Goal: Task Accomplishment & Management: Manage account settings

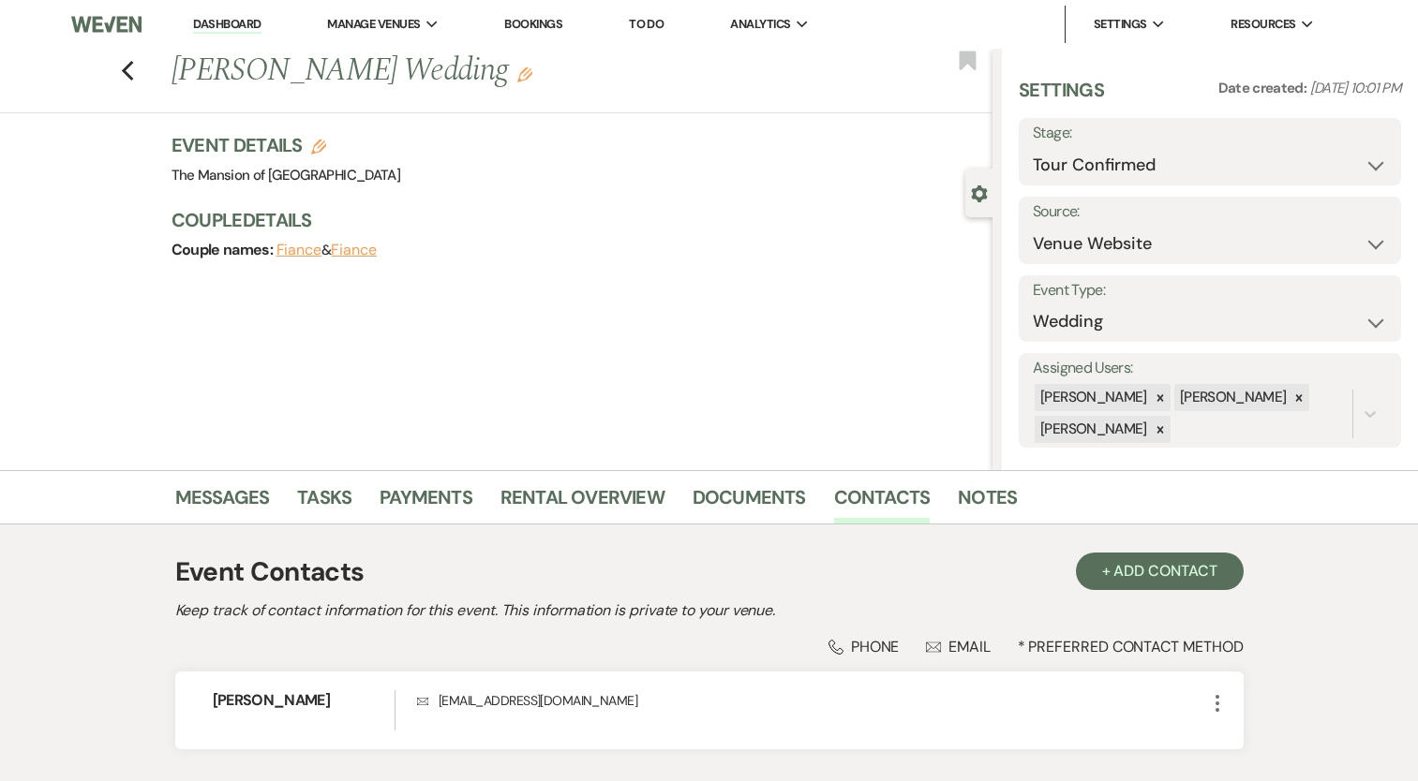
select select "4"
select select "5"
click at [227, 27] on link "Dashboard" at bounding box center [226, 25] width 67 height 18
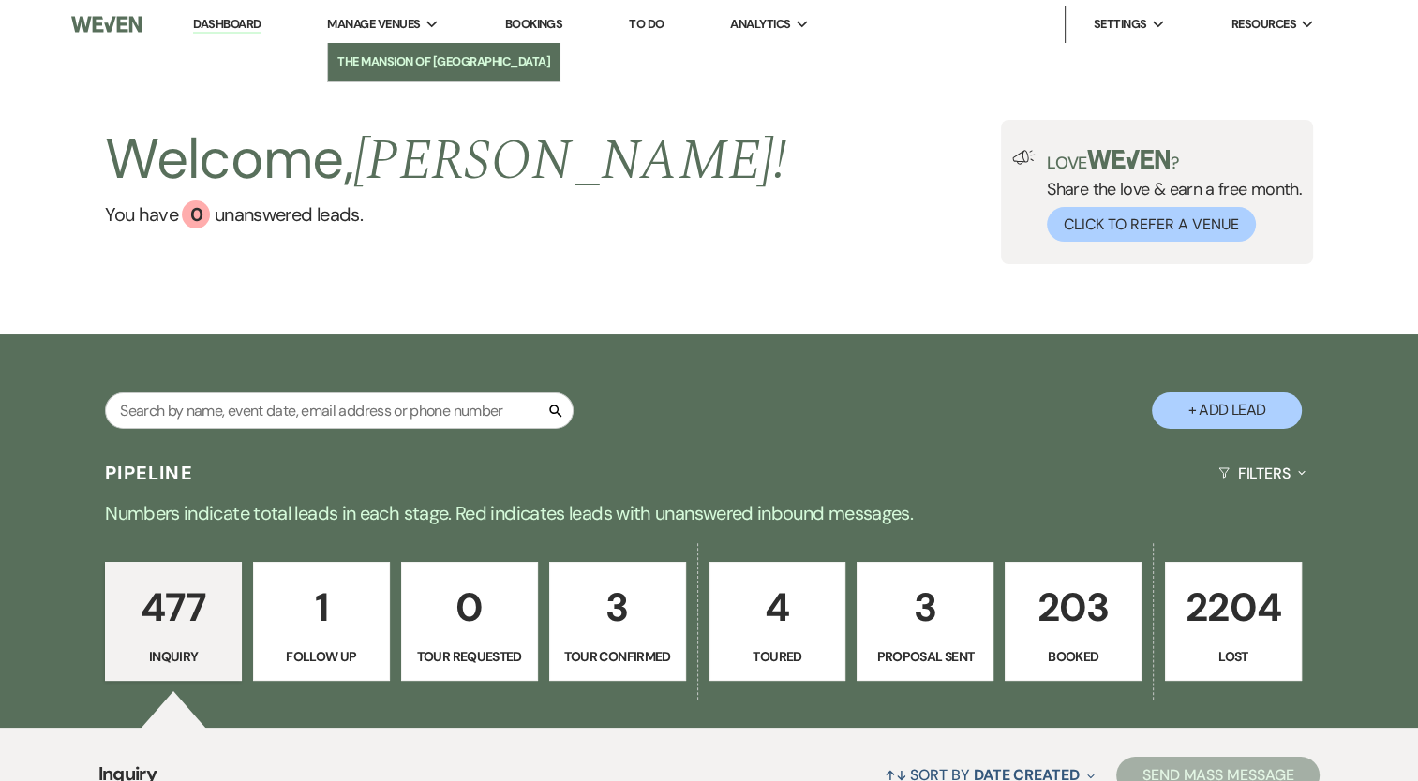
click at [385, 72] on link "The Mansion of [GEOGRAPHIC_DATA]" at bounding box center [443, 61] width 231 height 37
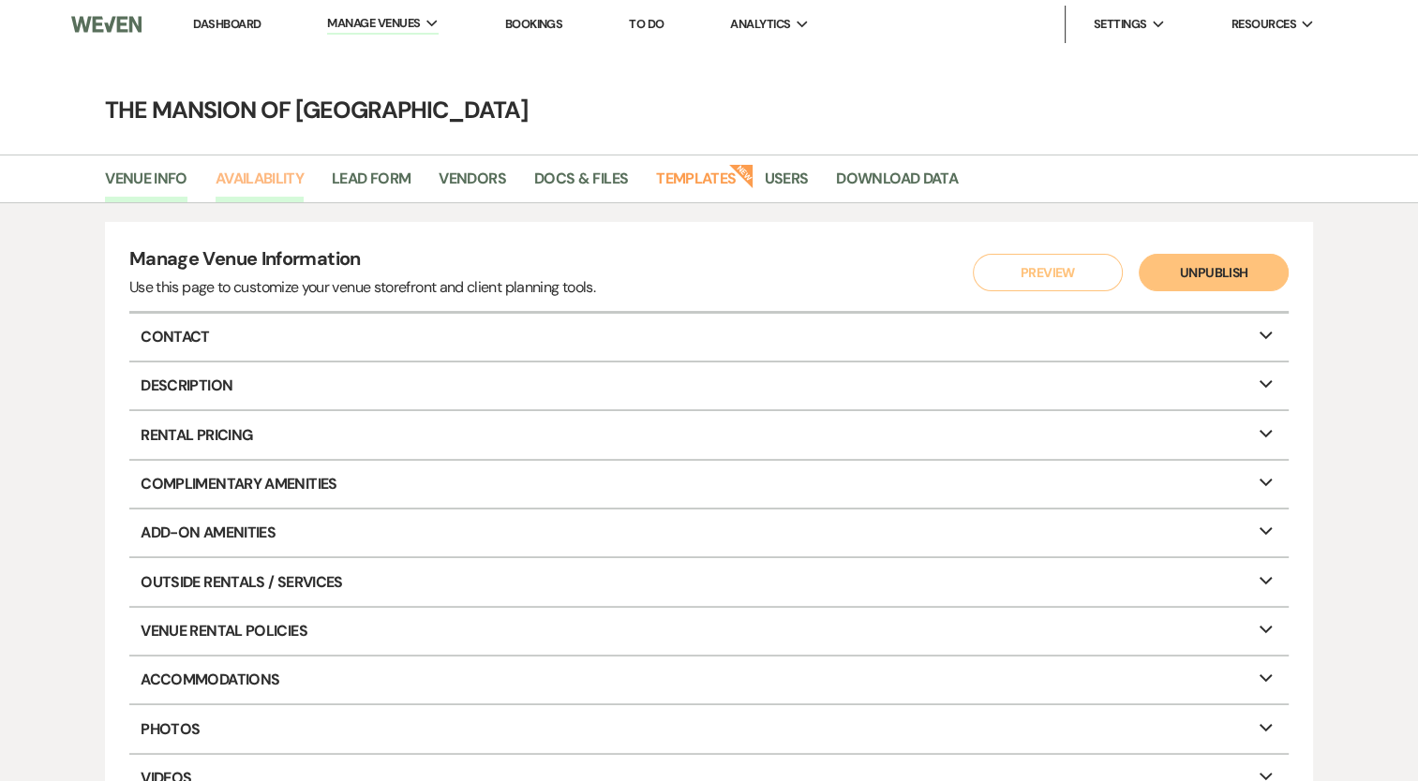
click at [285, 179] on link "Availability" at bounding box center [259, 185] width 88 height 36
select select "2"
select select "2026"
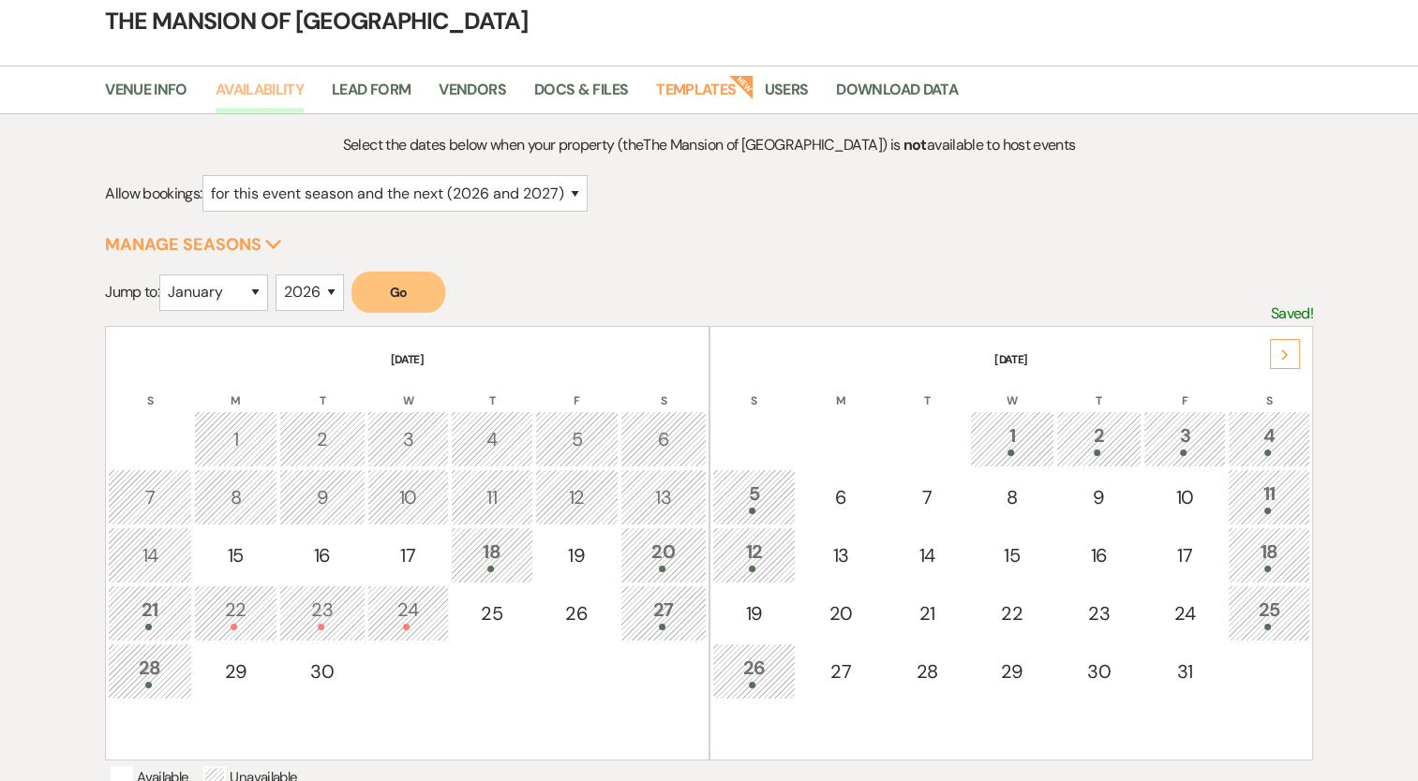
scroll to position [94, 0]
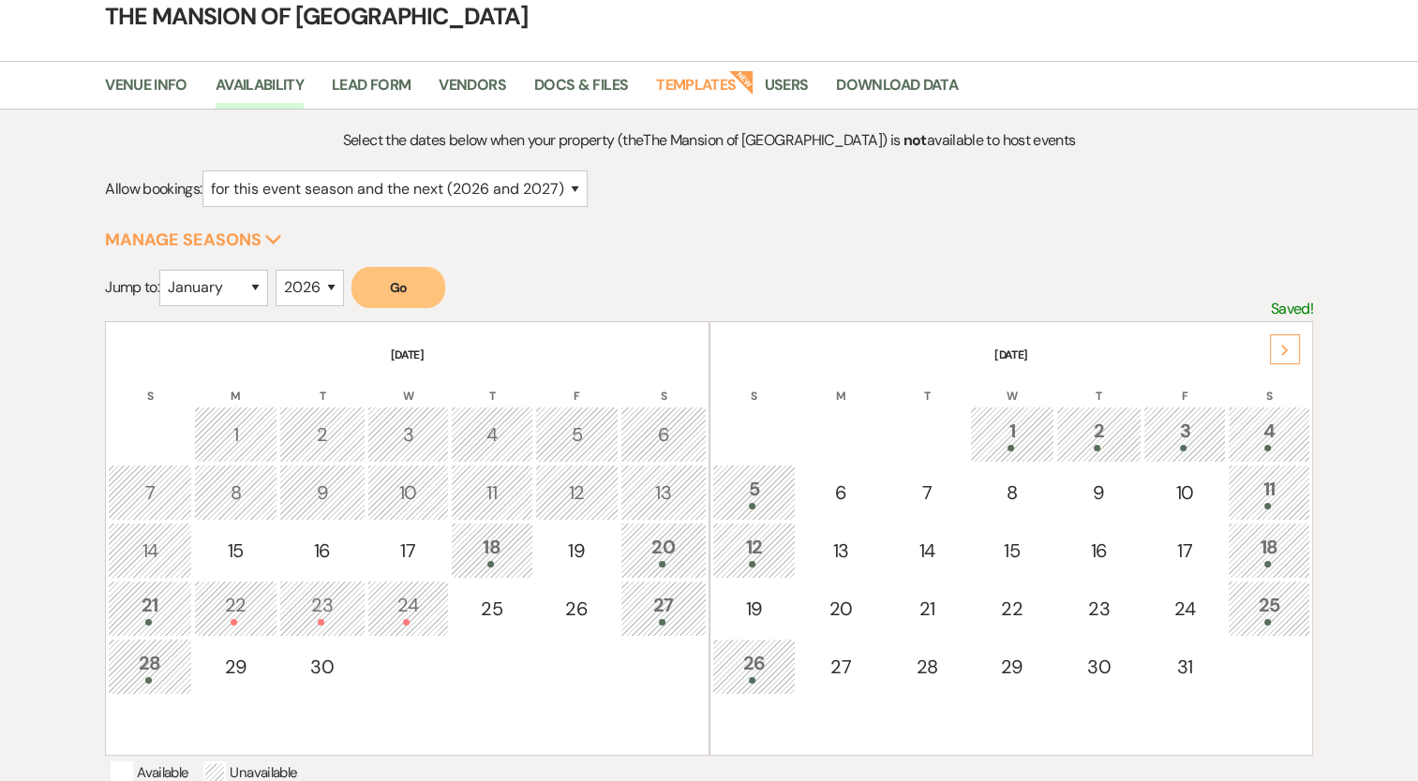
click at [490, 538] on div "18" at bounding box center [492, 550] width 62 height 35
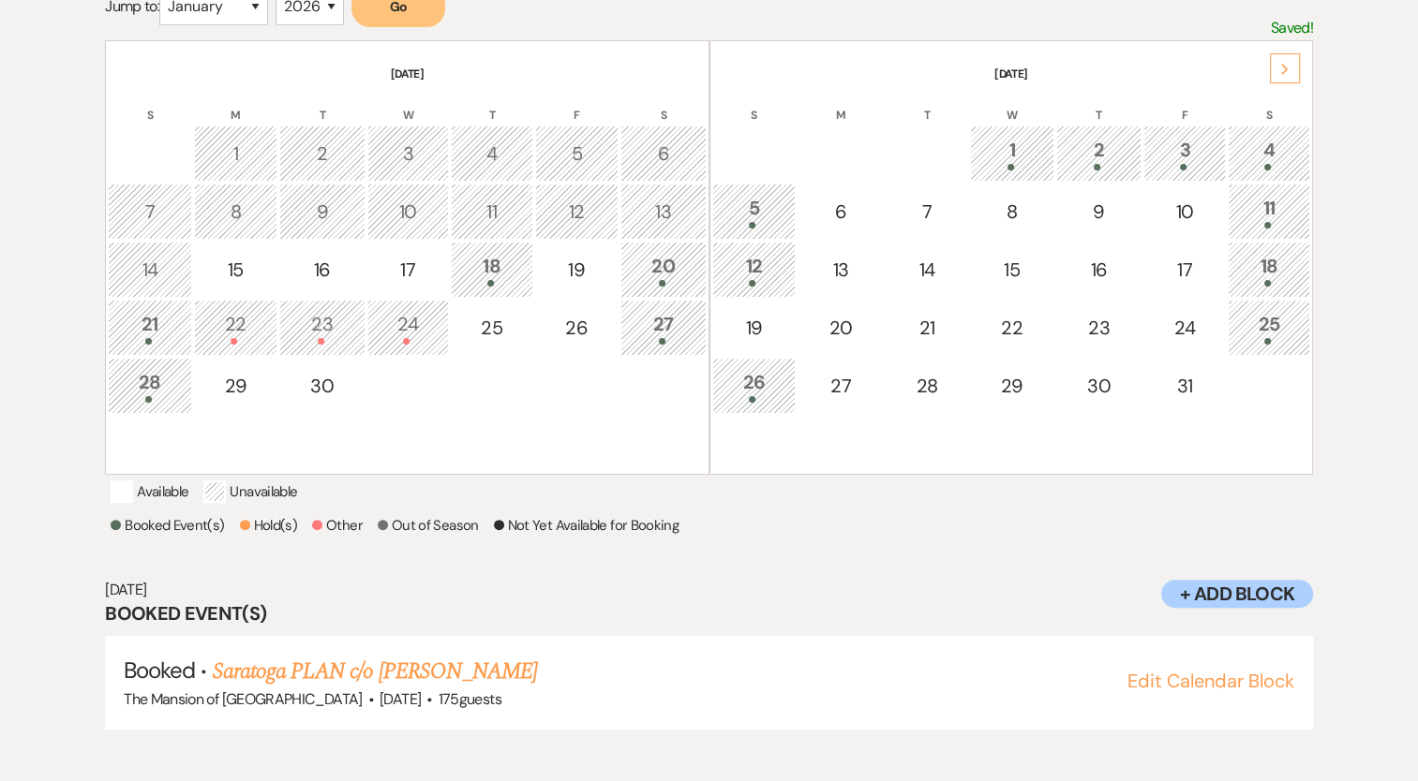
scroll to position [378, 0]
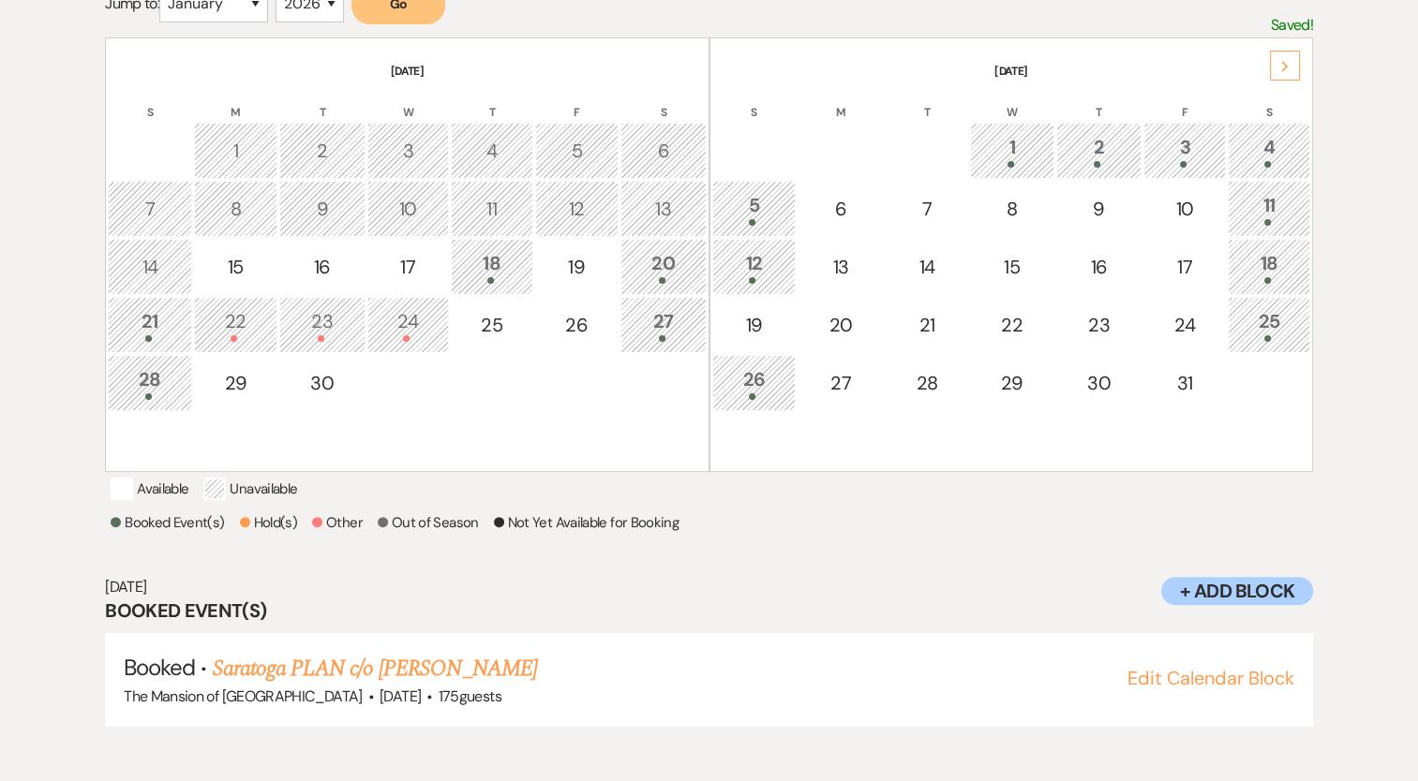
click at [480, 253] on div "18" at bounding box center [492, 266] width 62 height 35
click at [498, 259] on div "18" at bounding box center [492, 266] width 62 height 35
drag, startPoint x: 509, startPoint y: 265, endPoint x: 501, endPoint y: 245, distance: 21.1
click at [508, 264] on div "18" at bounding box center [492, 266] width 62 height 35
click at [661, 262] on div "20" at bounding box center [664, 266] width 66 height 35
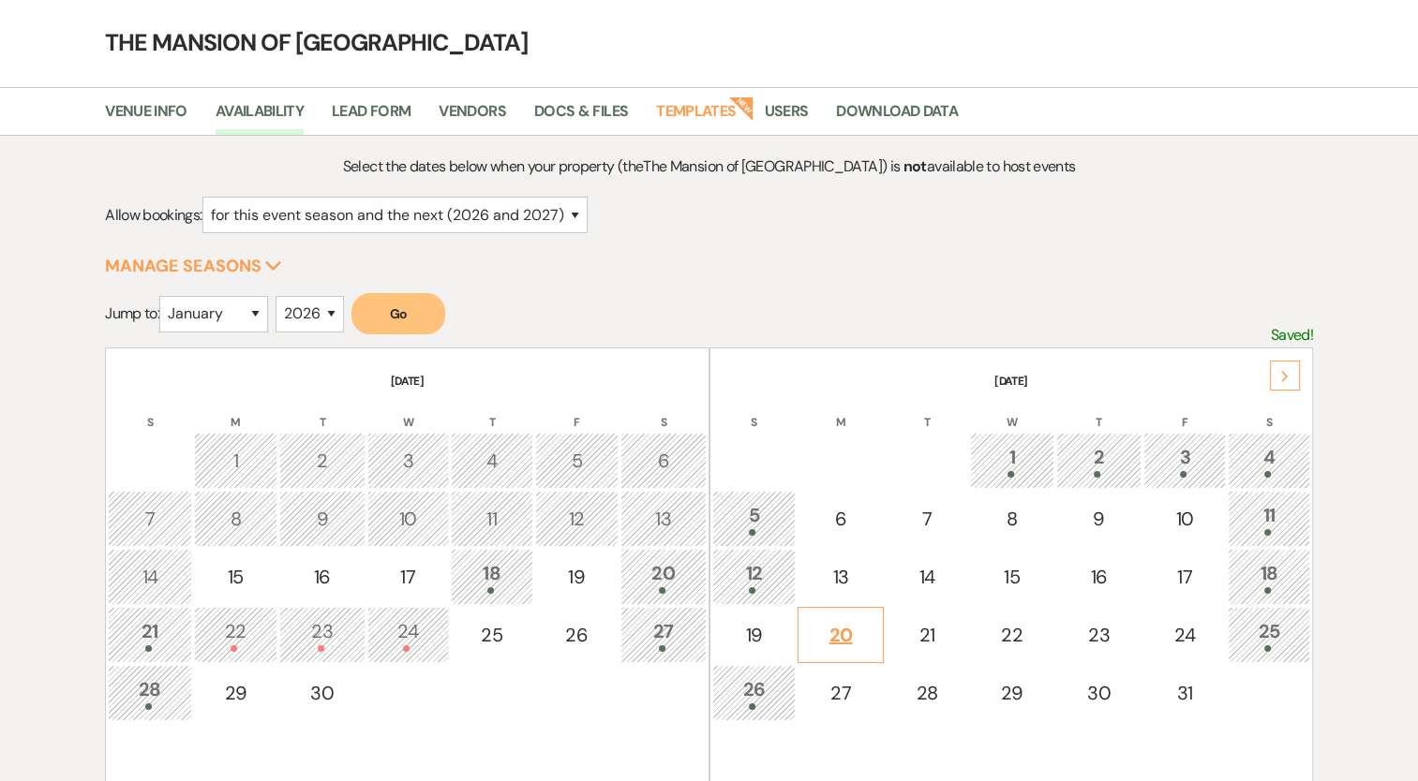
scroll to position [0, 0]
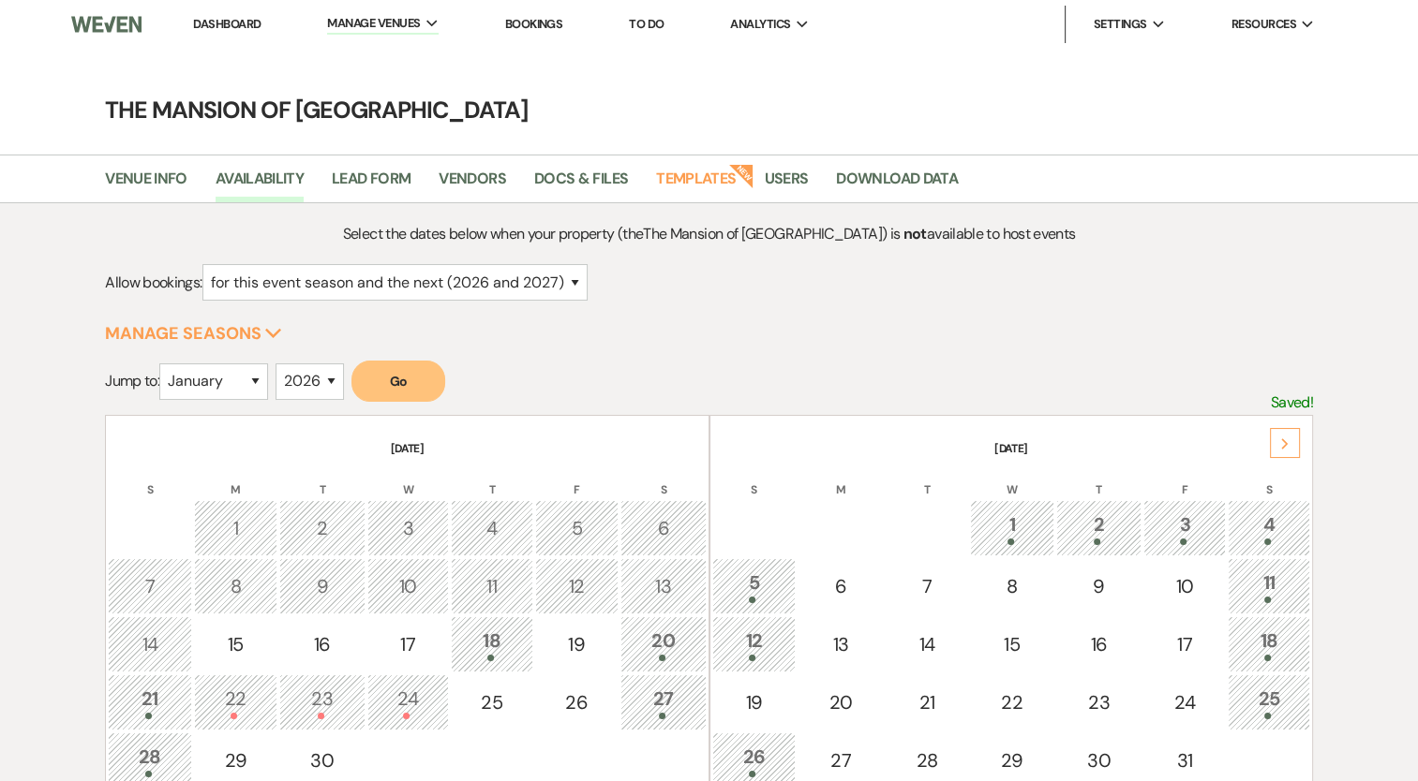
click at [236, 29] on link "Dashboard" at bounding box center [226, 24] width 67 height 16
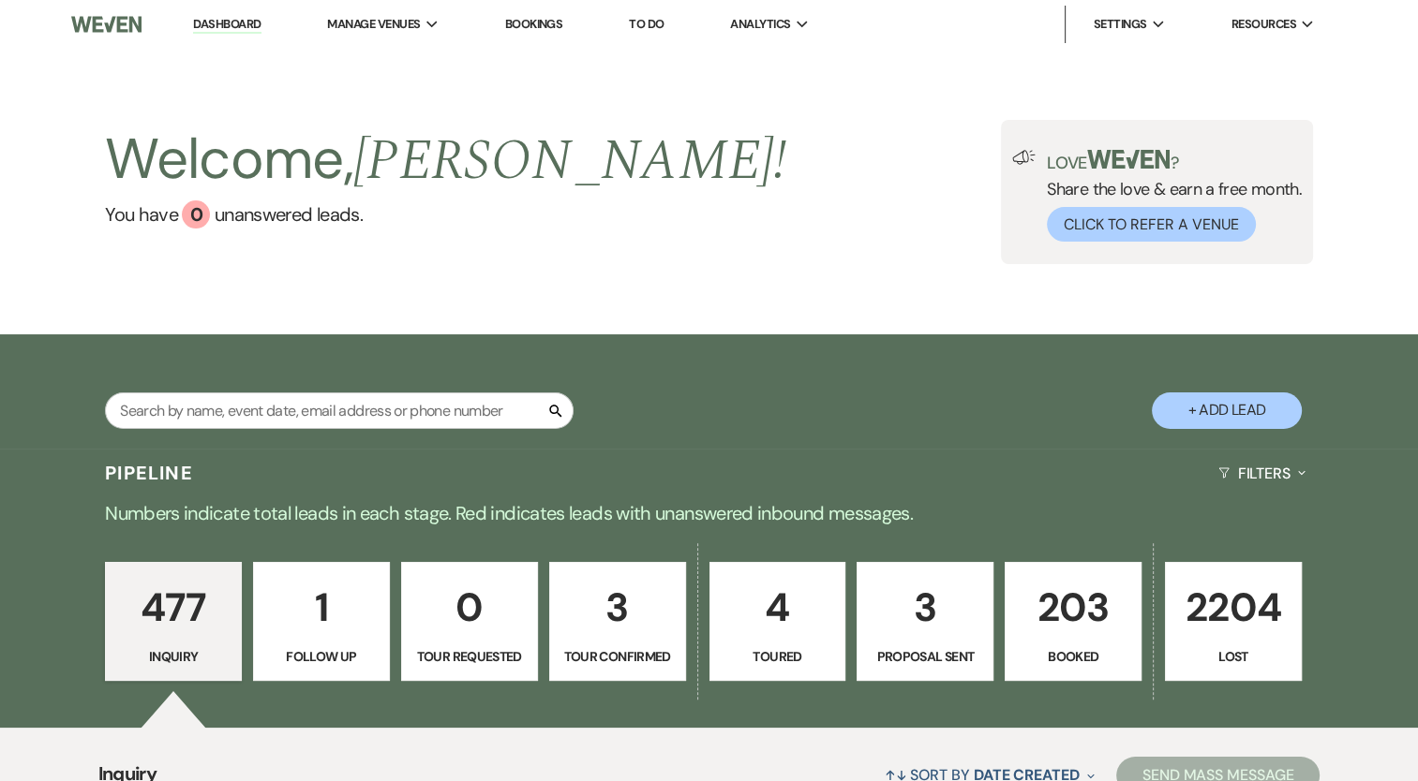
click at [1015, 405] on div "Search + Add Lead" at bounding box center [709, 394] width 1349 height 100
